Goal: Task Accomplishment & Management: Manage account settings

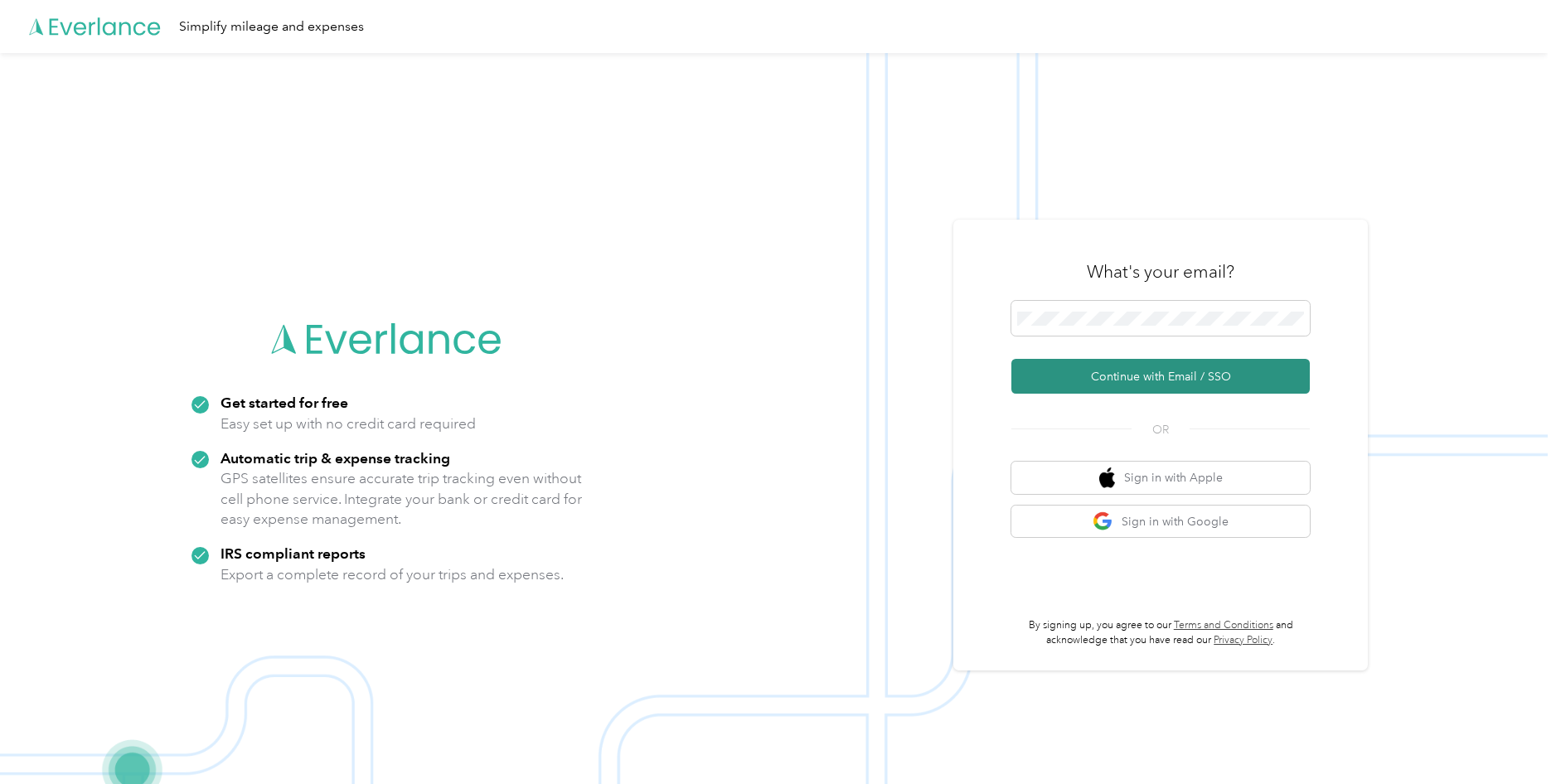
click at [1100, 382] on button "Continue with Email / SSO" at bounding box center [1160, 376] width 299 height 35
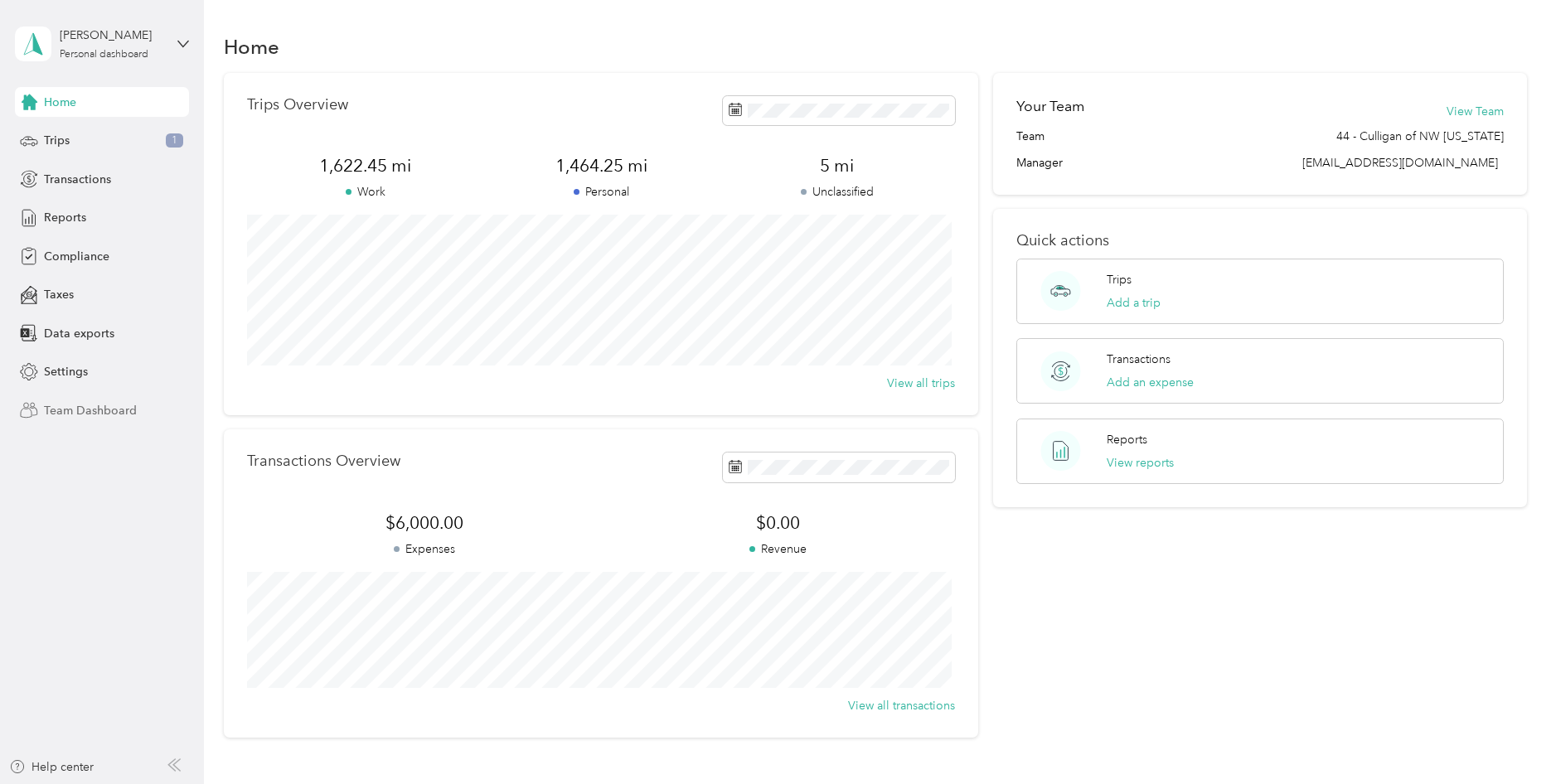
click at [75, 412] on span "Team Dashboard" at bounding box center [91, 410] width 92 height 18
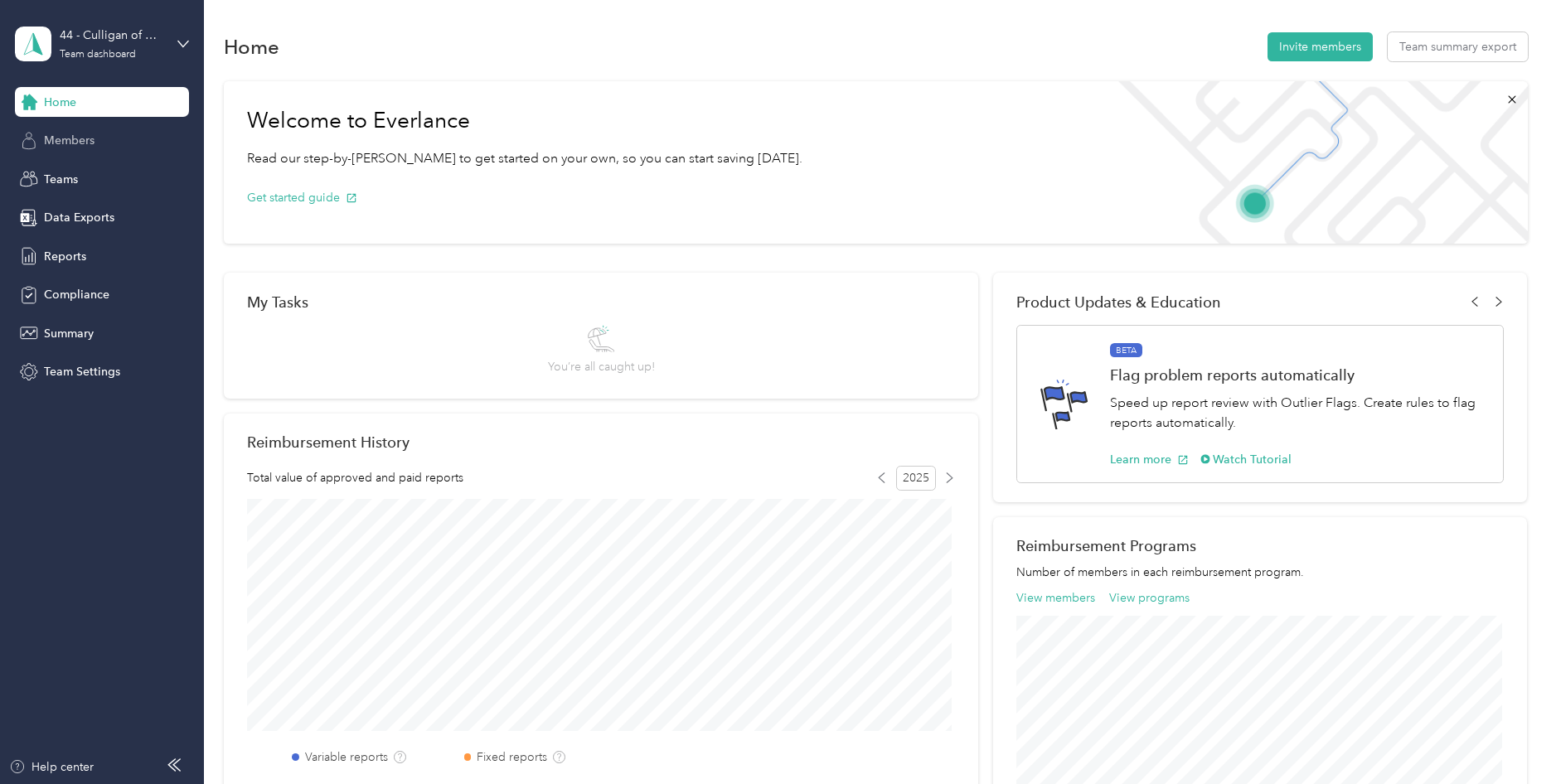
click at [68, 139] on span "Members" at bounding box center [69, 141] width 51 height 18
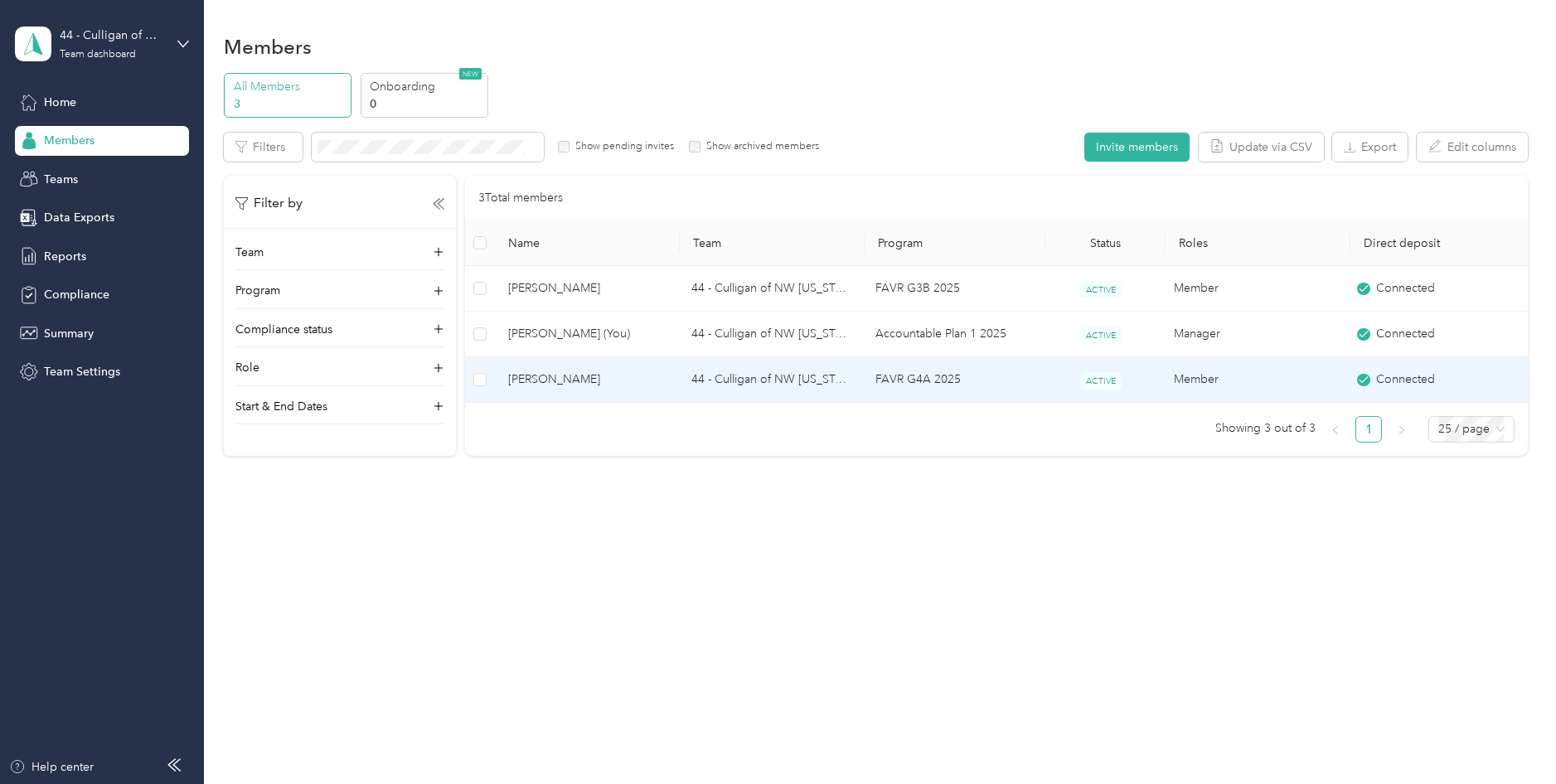
click at [553, 385] on span "Andrew Allen" at bounding box center [587, 380] width 157 height 18
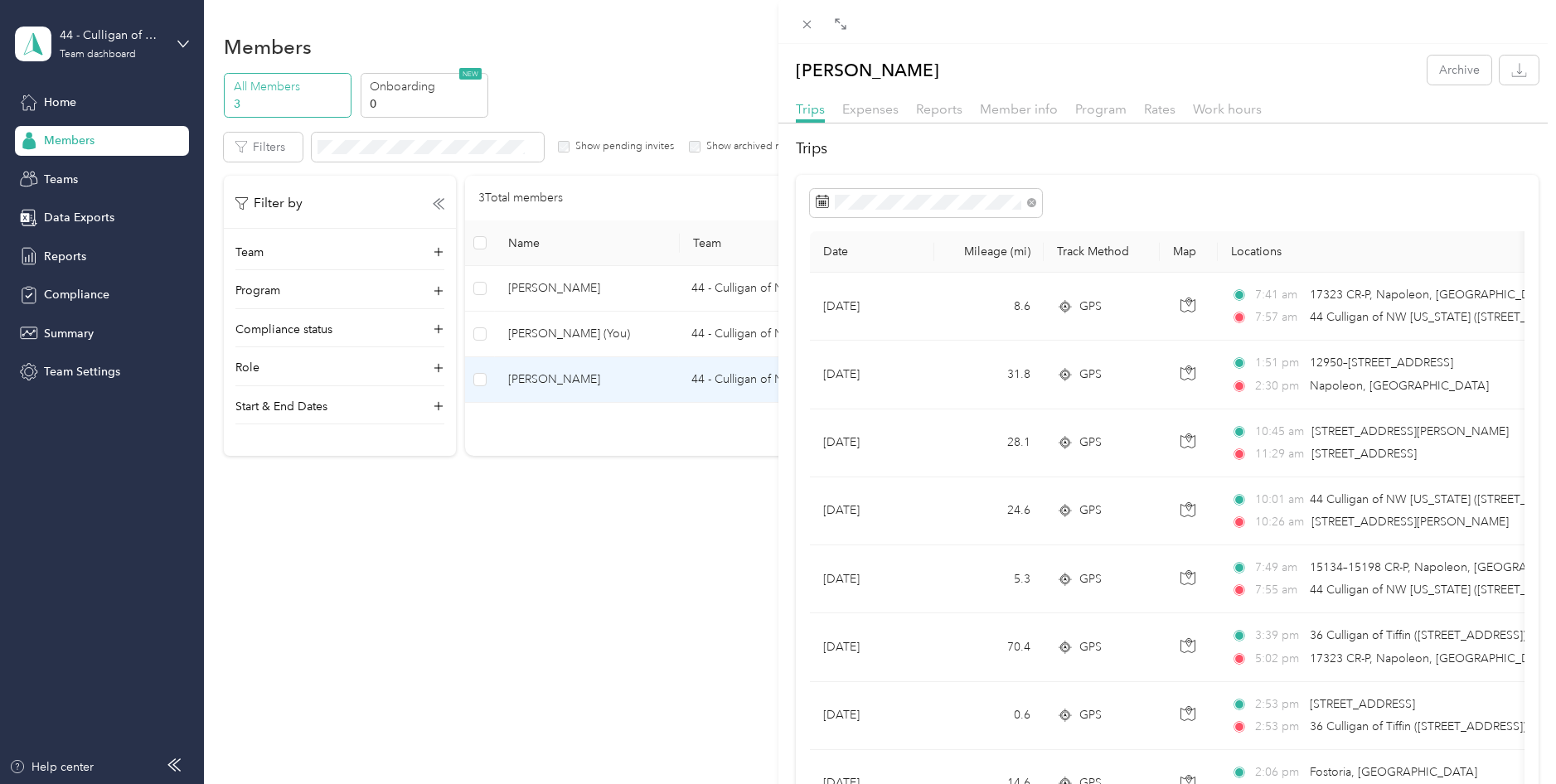
click at [634, 73] on div "Andrew Allen Archive Trips Expenses Reports Member info Program Rates Work hour…" at bounding box center [778, 392] width 1556 height 784
